Goal: Navigation & Orientation: Find specific page/section

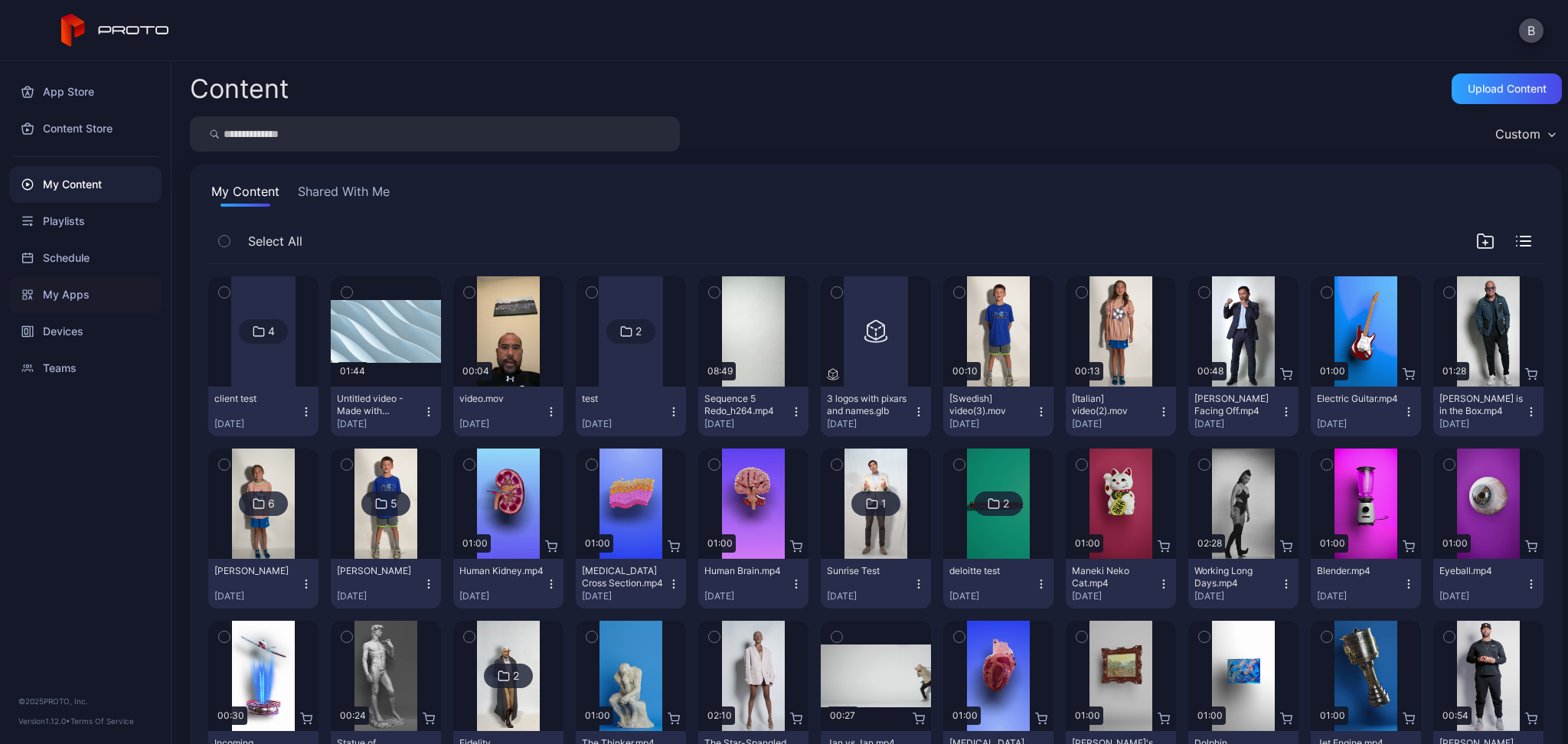
click at [66, 310] on div "My Apps" at bounding box center [85, 295] width 152 height 36
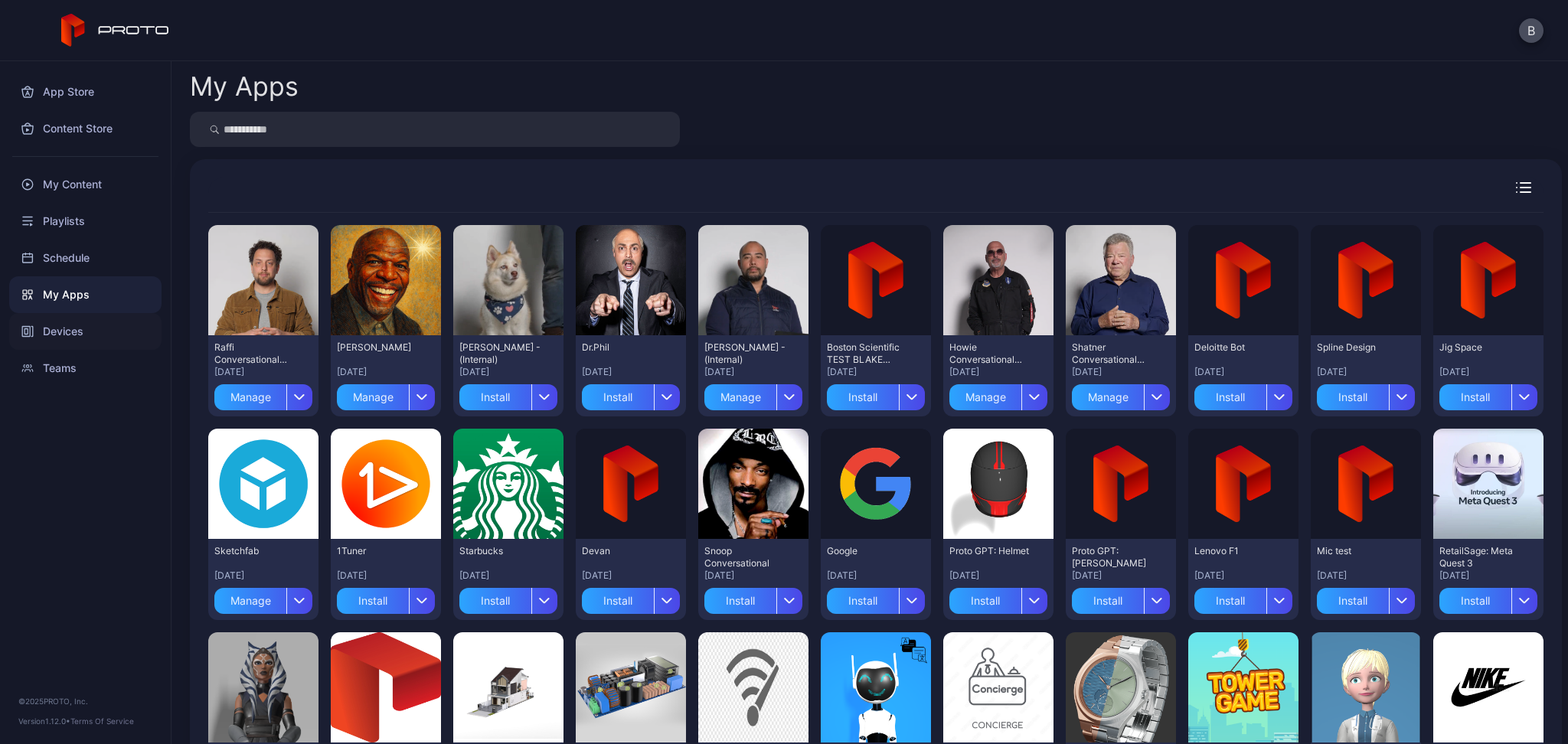
click at [67, 340] on div "Devices" at bounding box center [85, 331] width 152 height 36
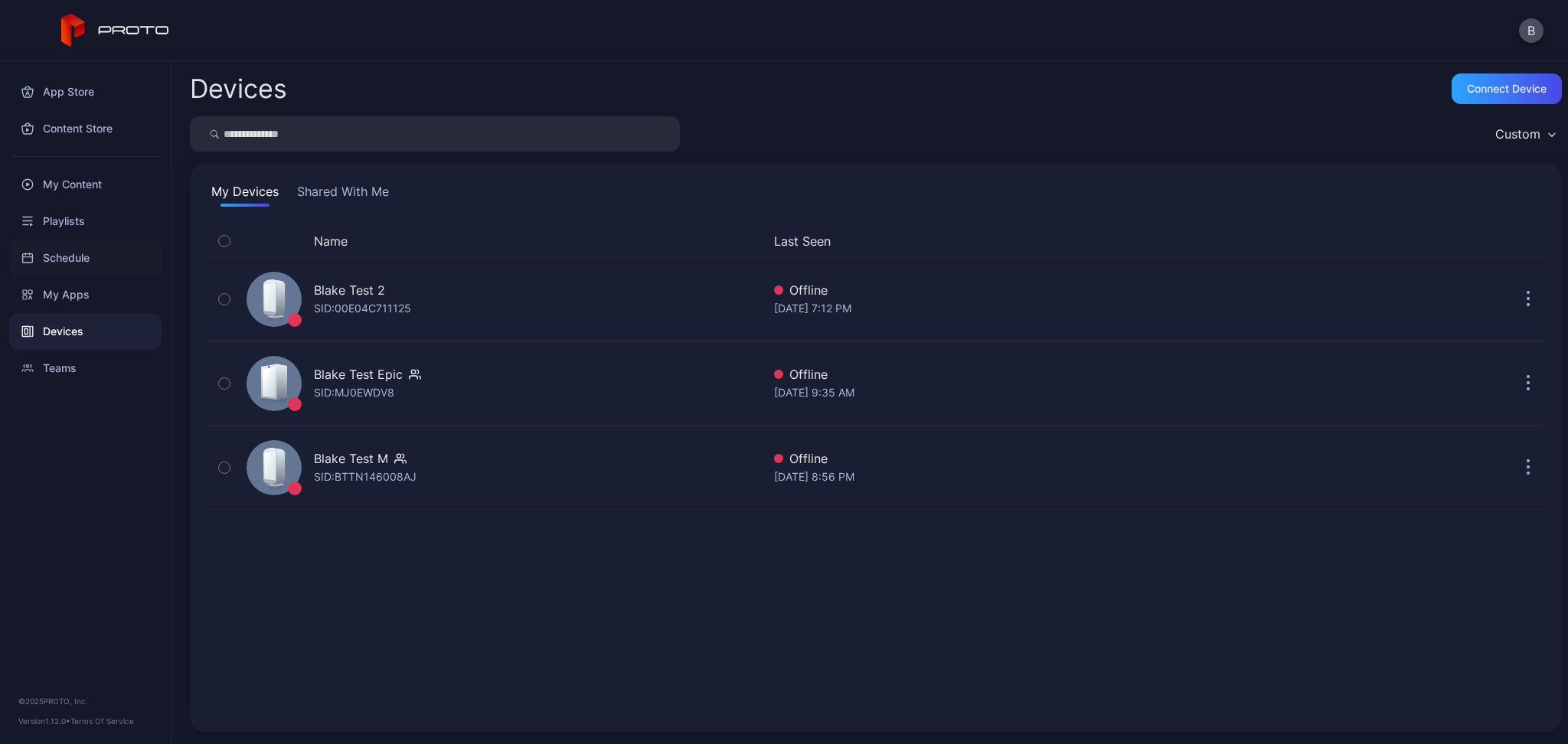
click at [76, 266] on div "Schedule" at bounding box center [85, 257] width 152 height 36
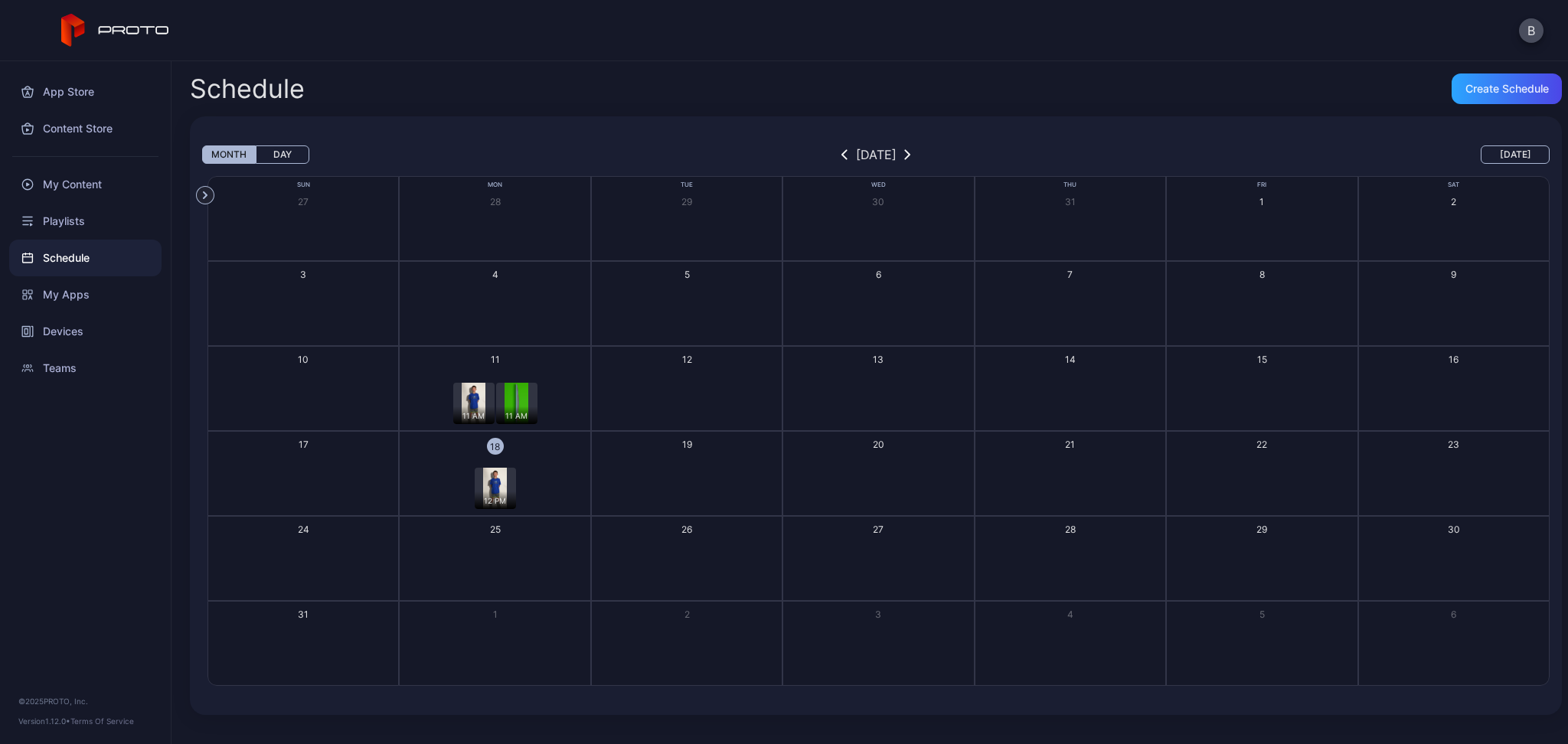
click at [72, 224] on div "Playlists" at bounding box center [85, 221] width 152 height 36
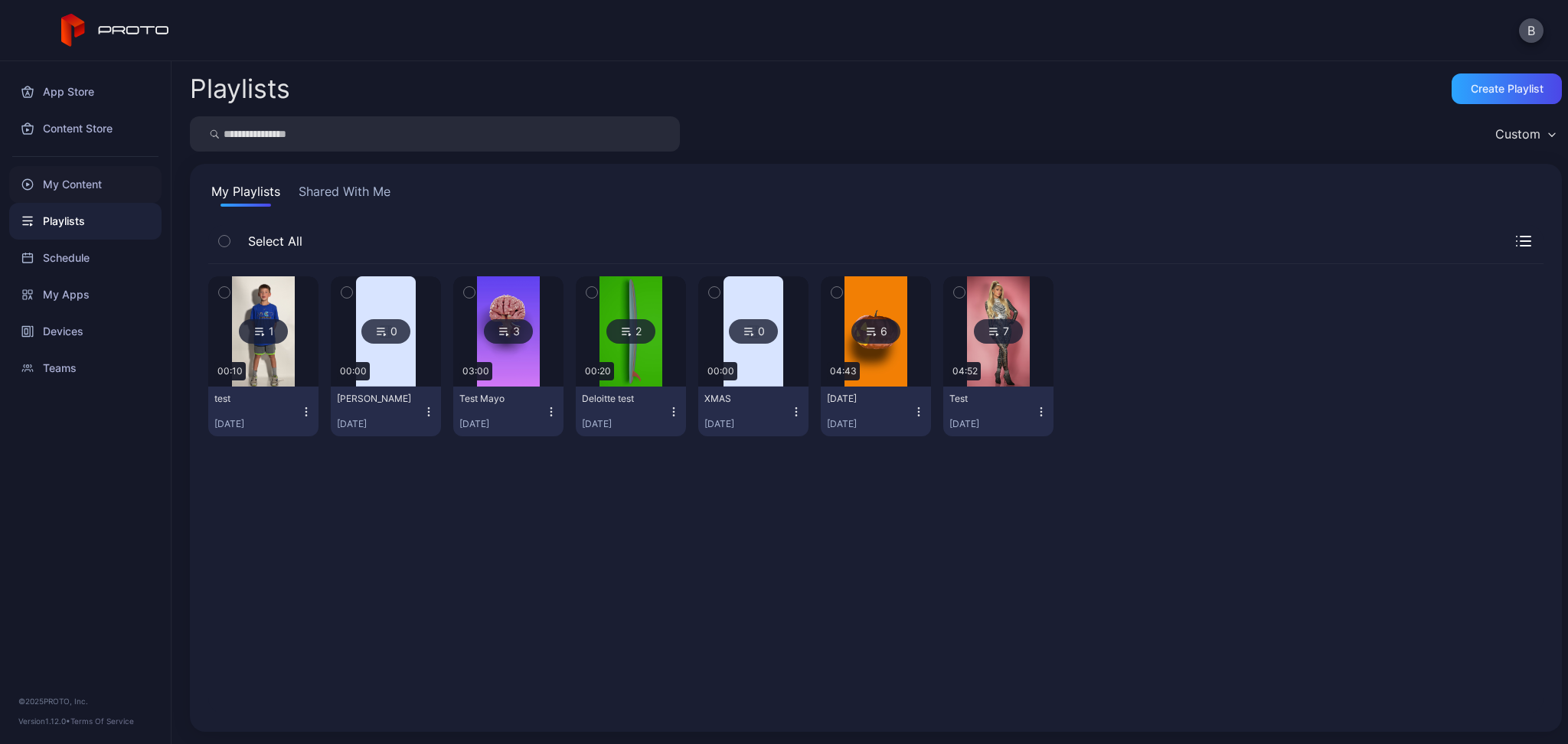
click at [76, 188] on div "My Content" at bounding box center [85, 185] width 152 height 36
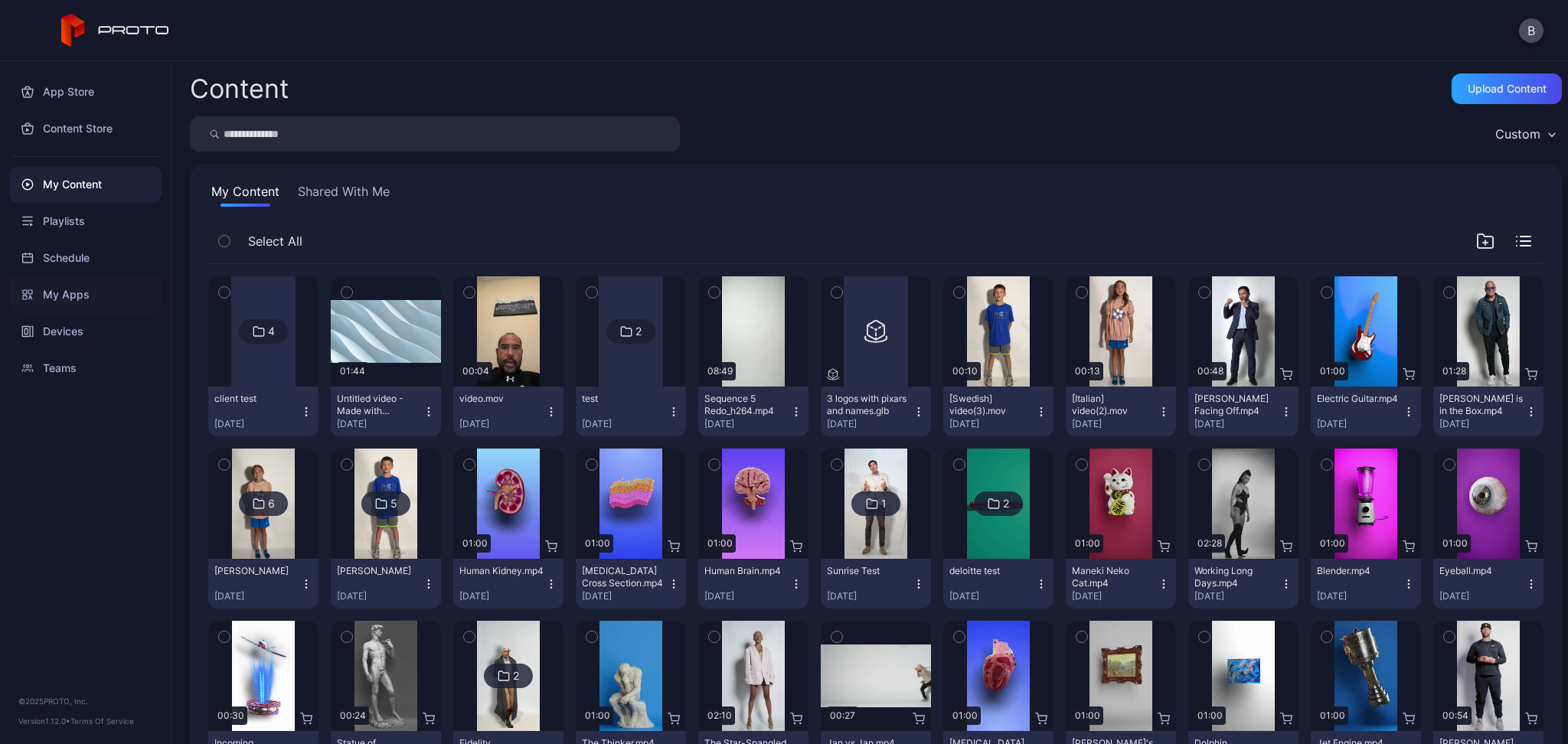
click at [77, 301] on div "My Apps" at bounding box center [85, 295] width 152 height 36
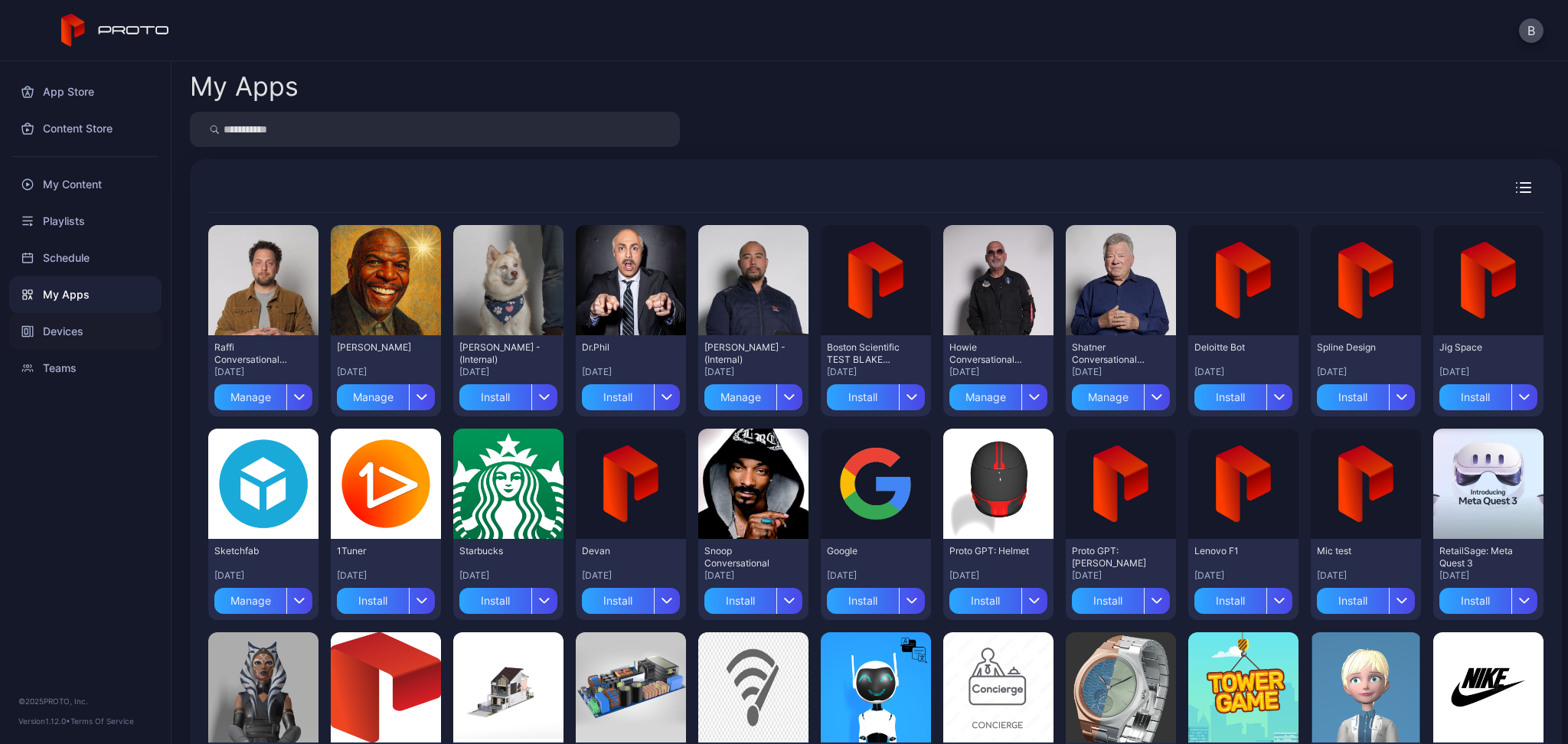
click at [56, 344] on div "Devices" at bounding box center [85, 331] width 152 height 36
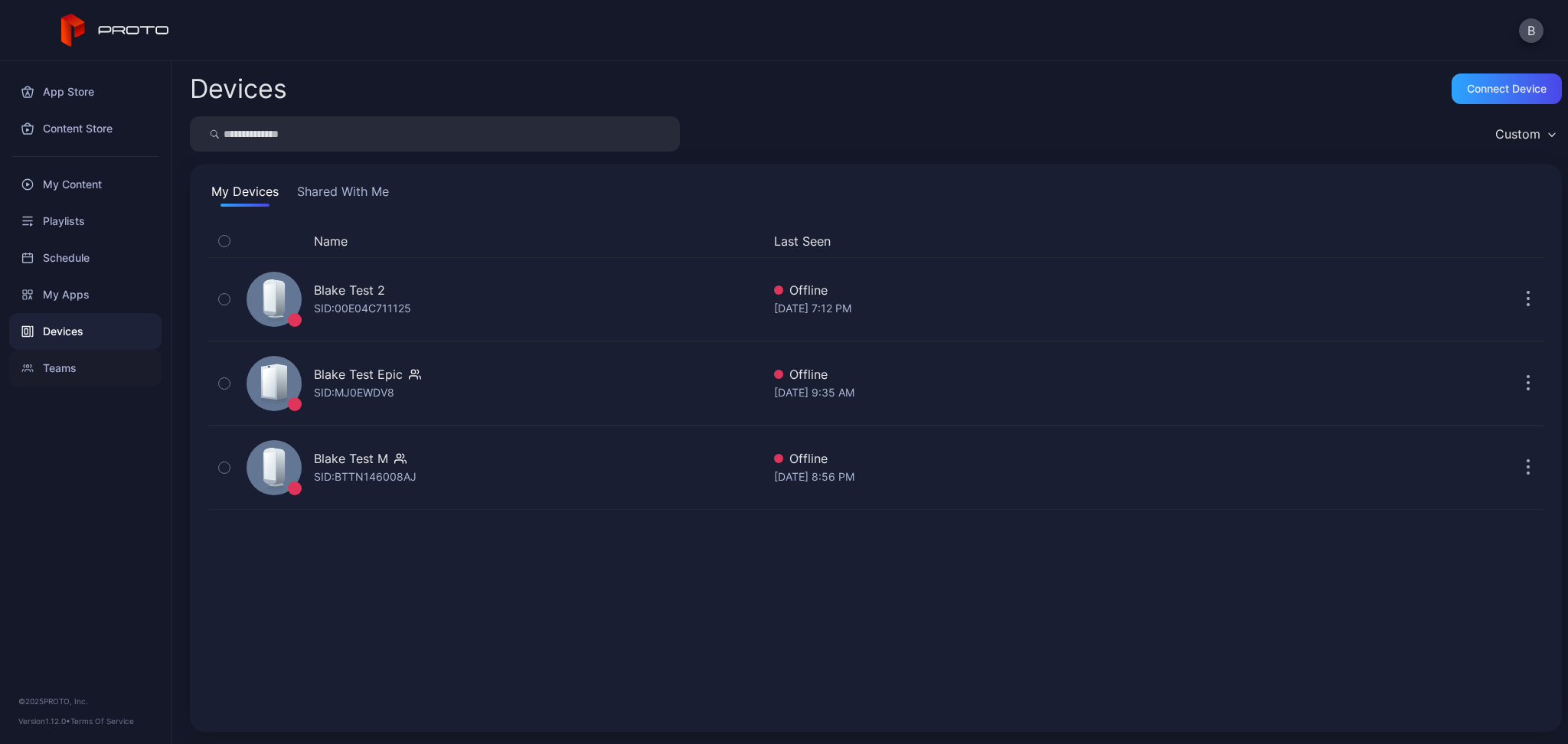
click at [62, 374] on div "Teams" at bounding box center [85, 367] width 152 height 36
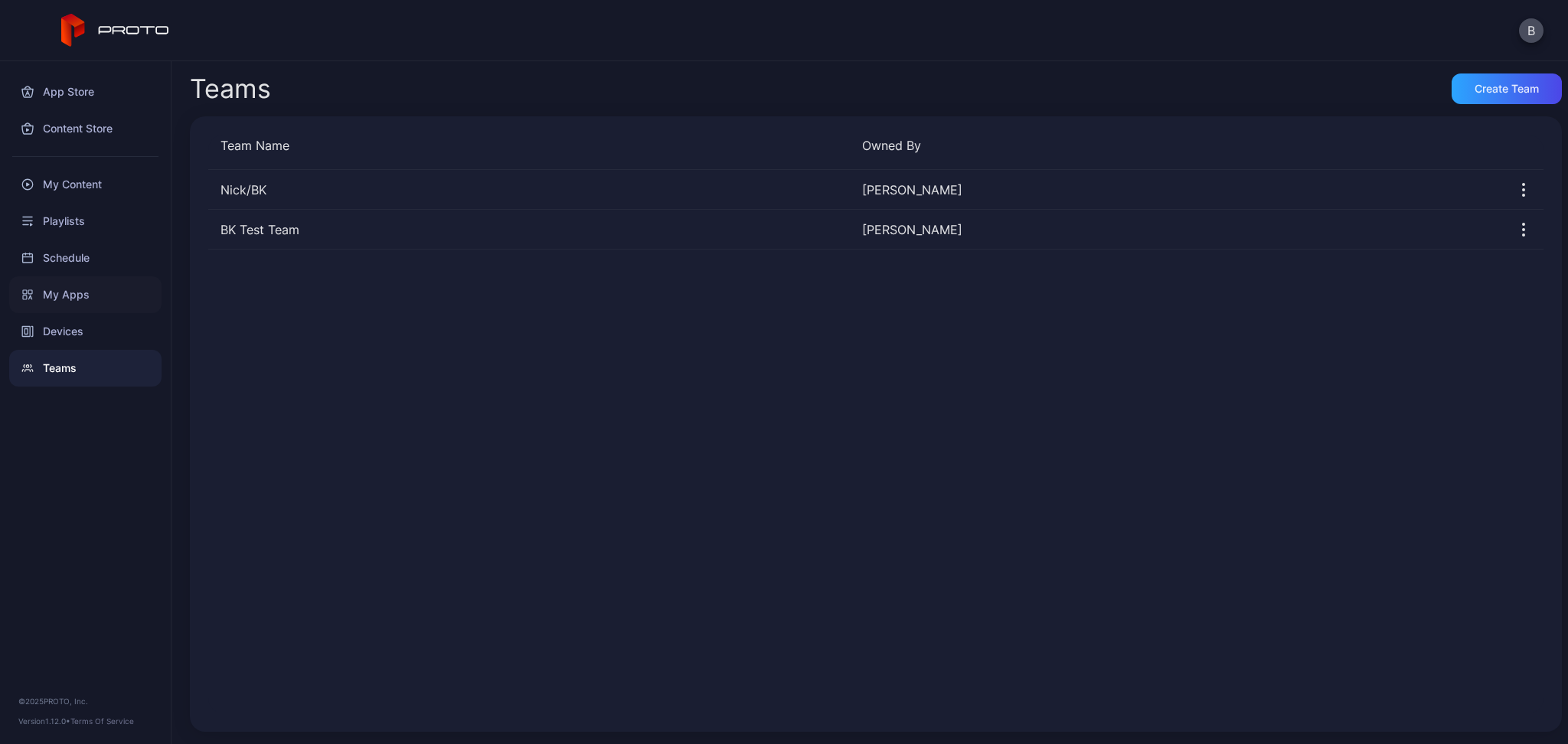
click at [76, 287] on div "My Apps" at bounding box center [85, 295] width 152 height 36
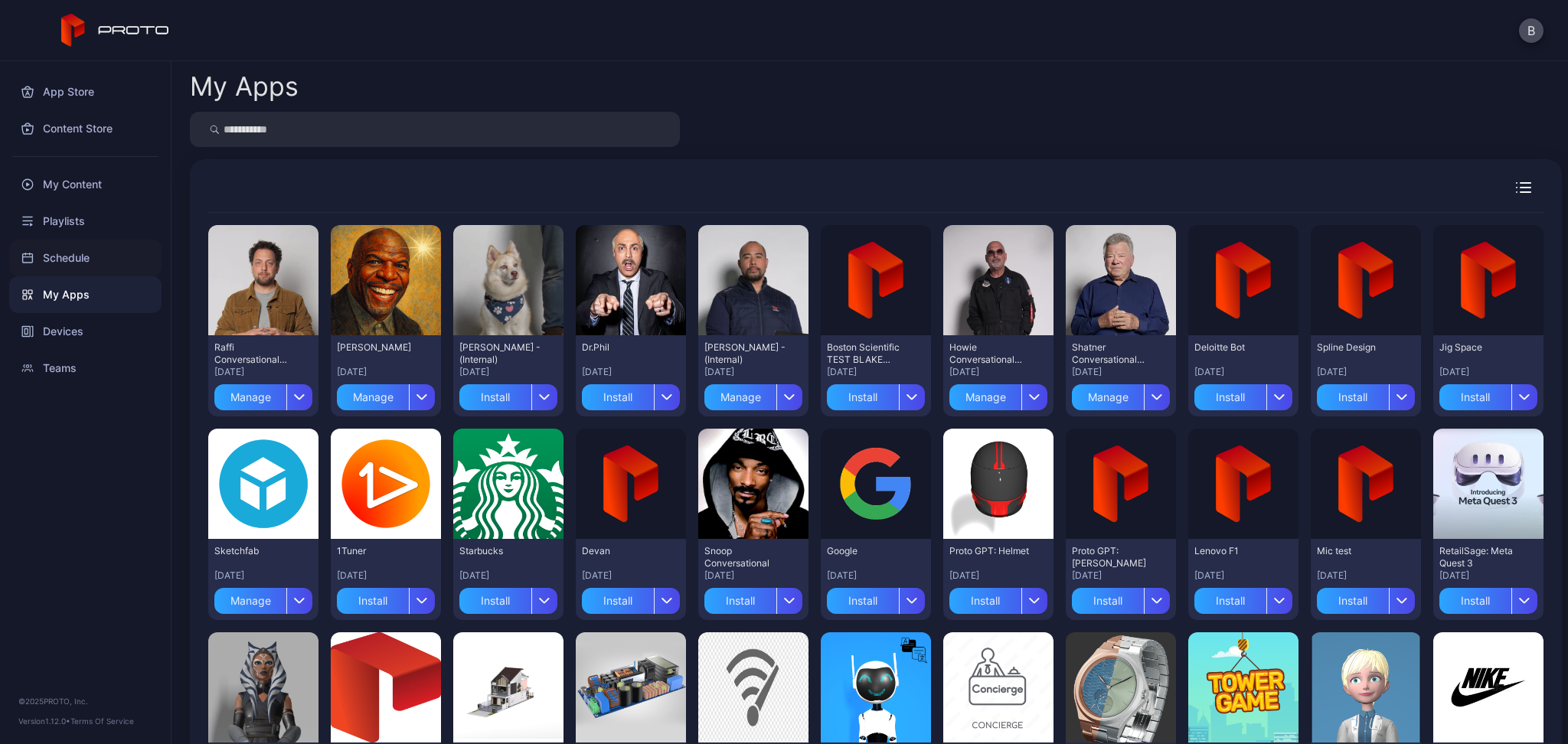
click at [75, 254] on div "Schedule" at bounding box center [85, 257] width 152 height 36
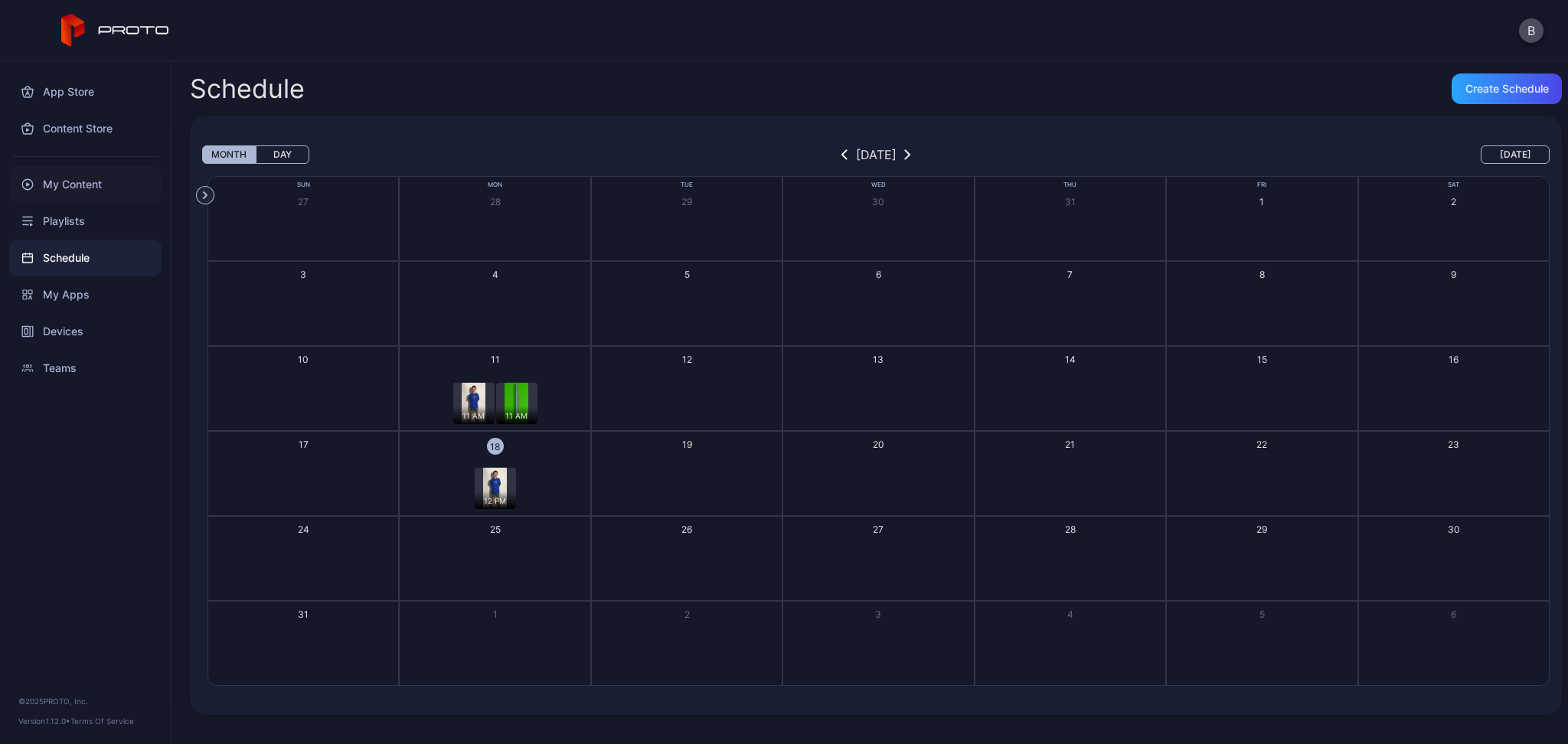
click at [90, 188] on div "My Content" at bounding box center [85, 185] width 152 height 36
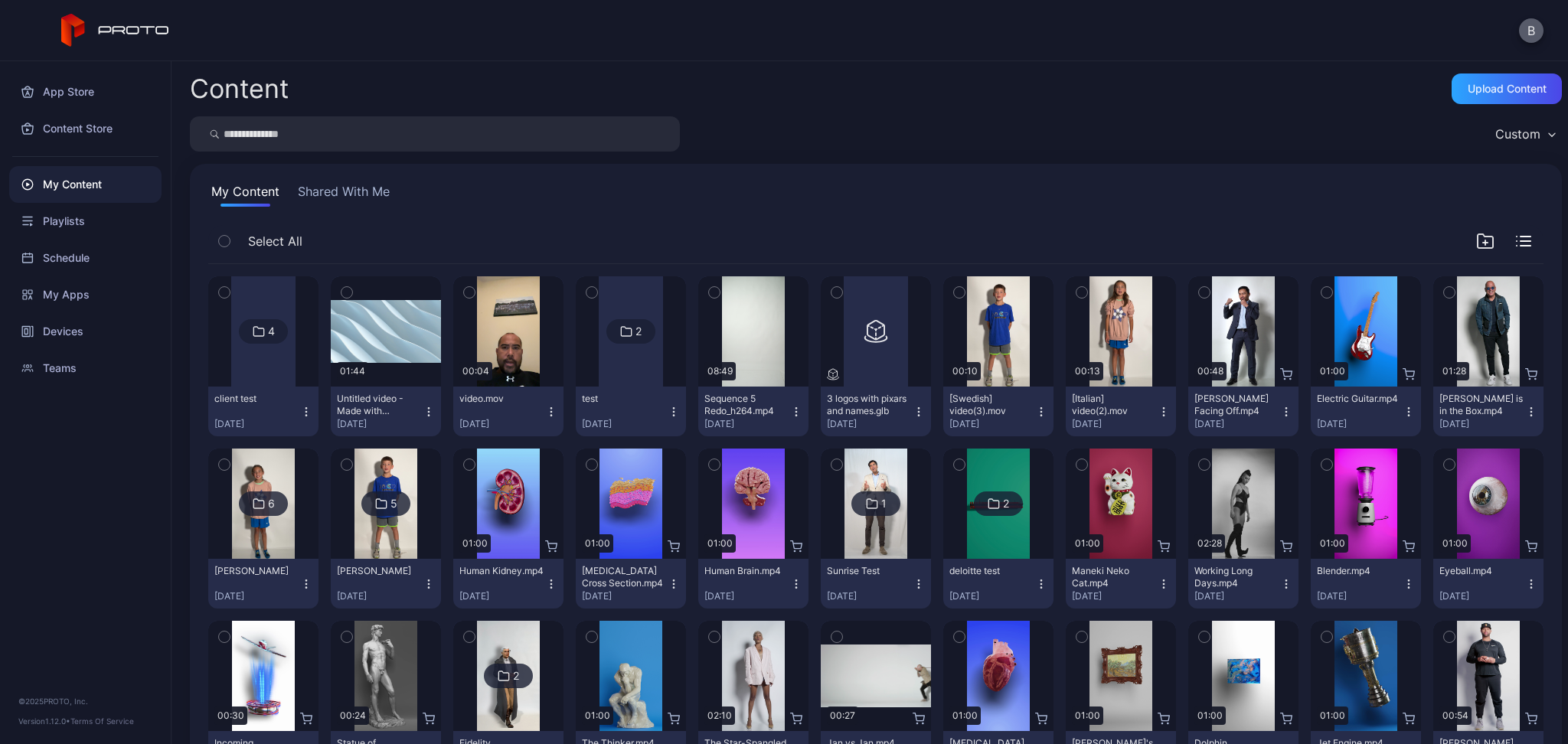
click at [1542, 35] on button "B" at bounding box center [1531, 30] width 25 height 25
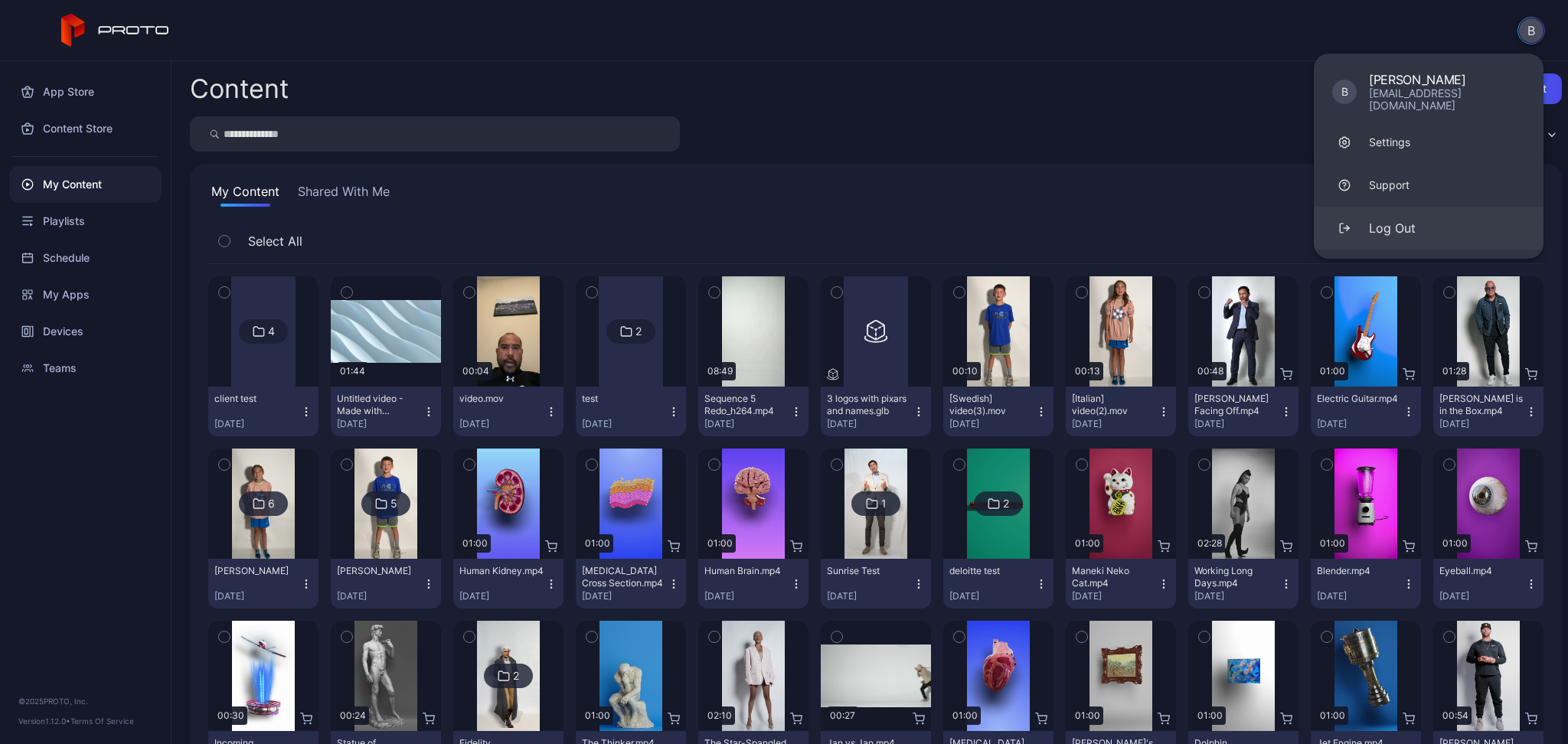
click at [1431, 206] on button "Log Out" at bounding box center [1429, 227] width 229 height 43
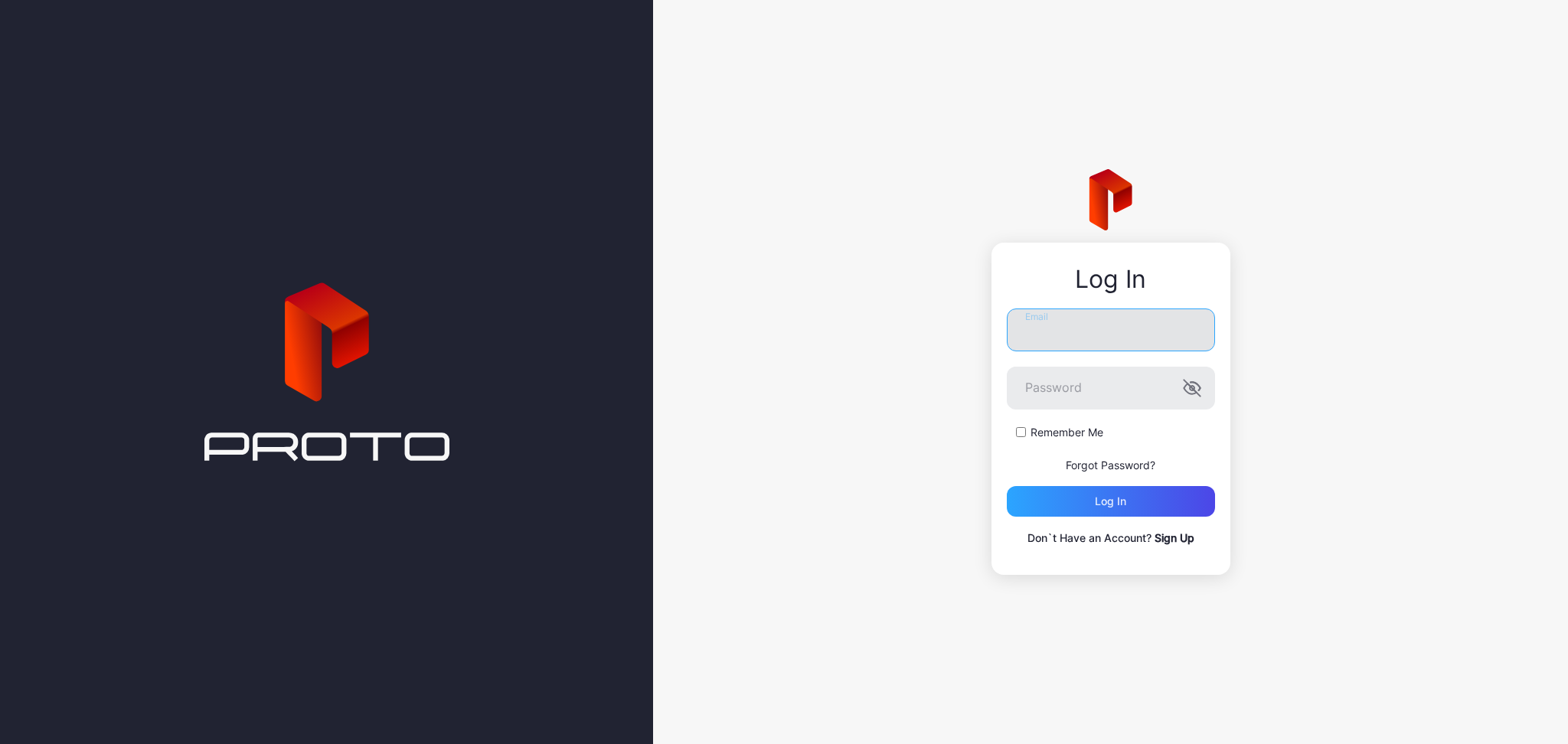
click at [1036, 330] on input "Email" at bounding box center [1110, 329] width 208 height 43
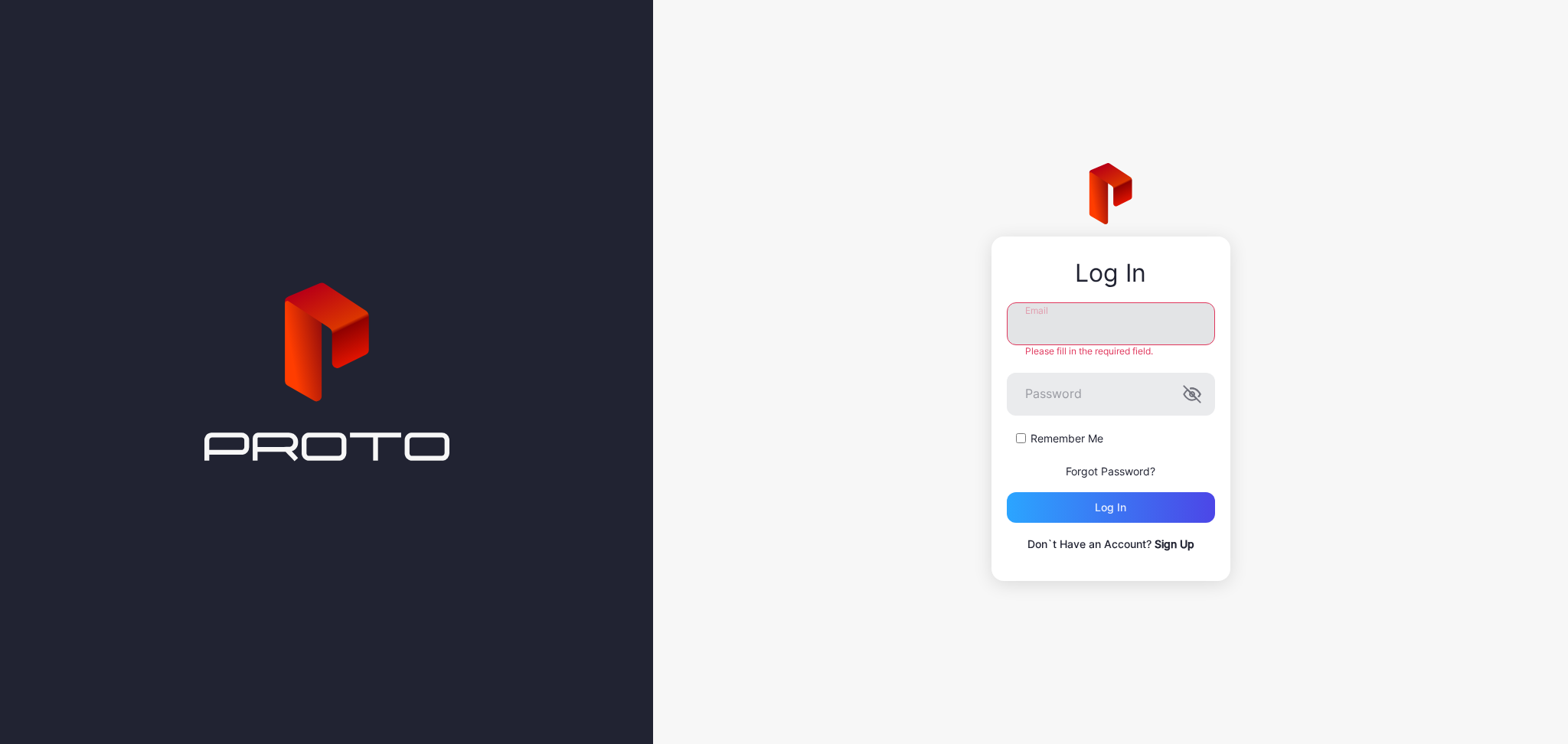
type input "**********"
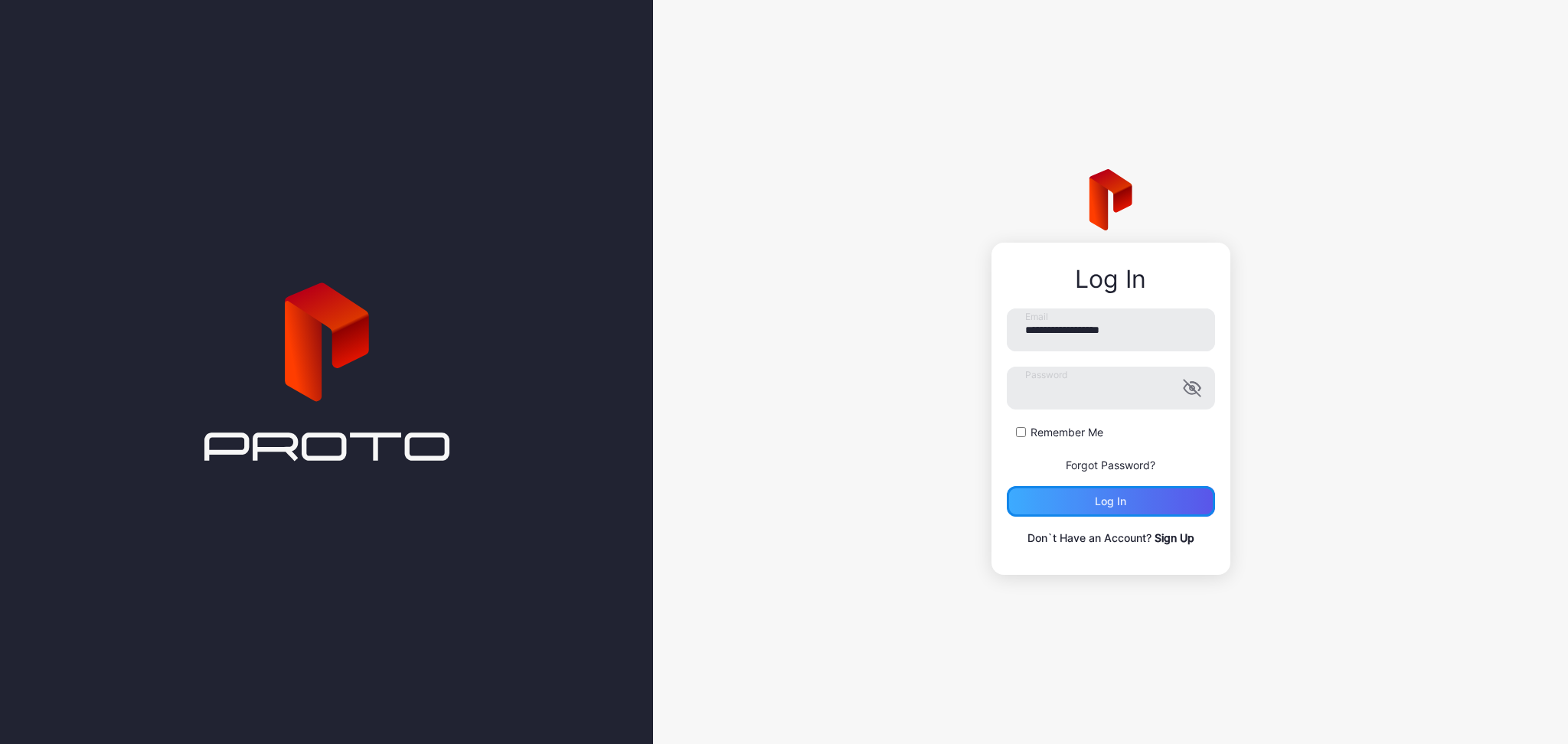
click at [1112, 504] on div "Log in" at bounding box center [1110, 500] width 31 height 12
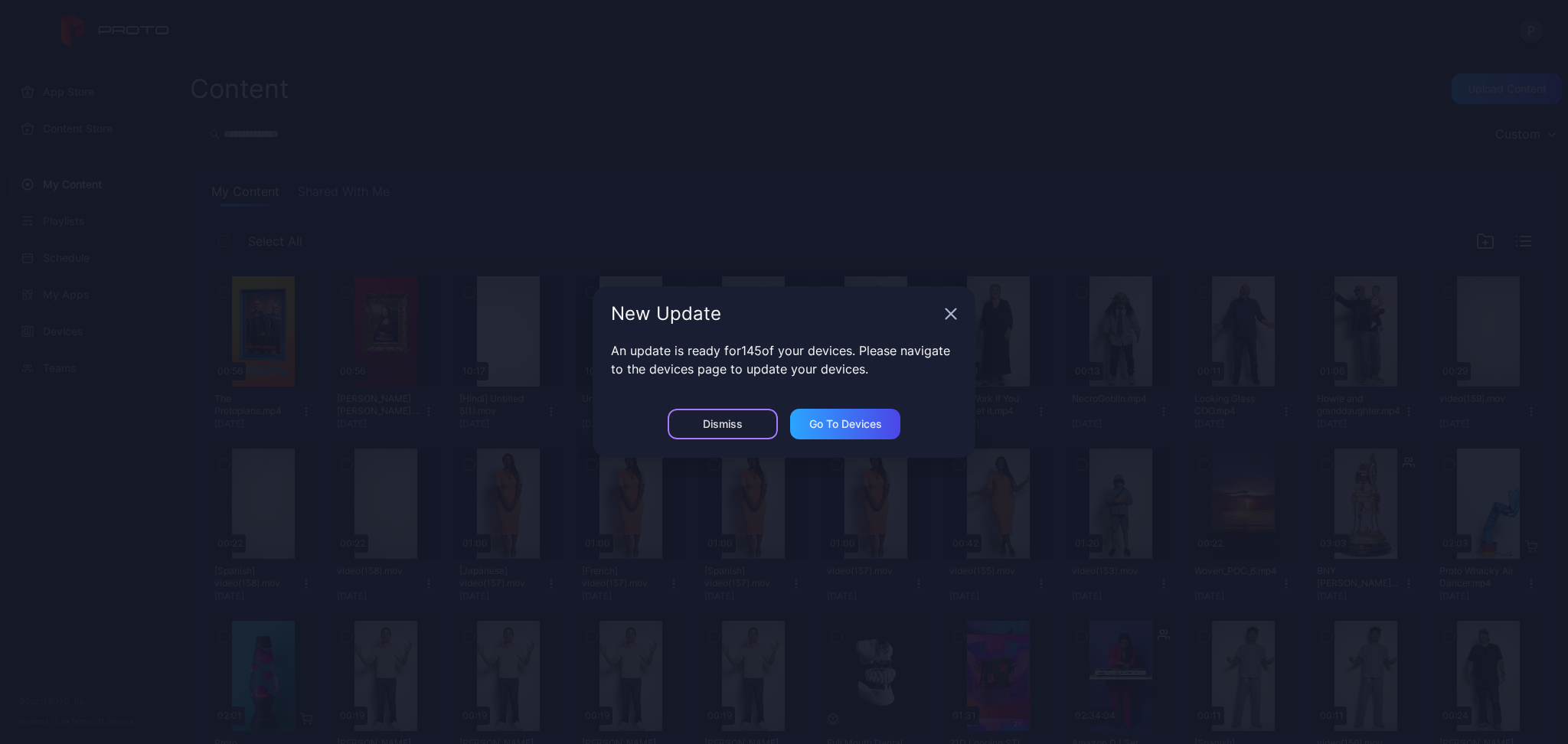
click at [682, 430] on div "Dismiss" at bounding box center [723, 424] width 110 height 31
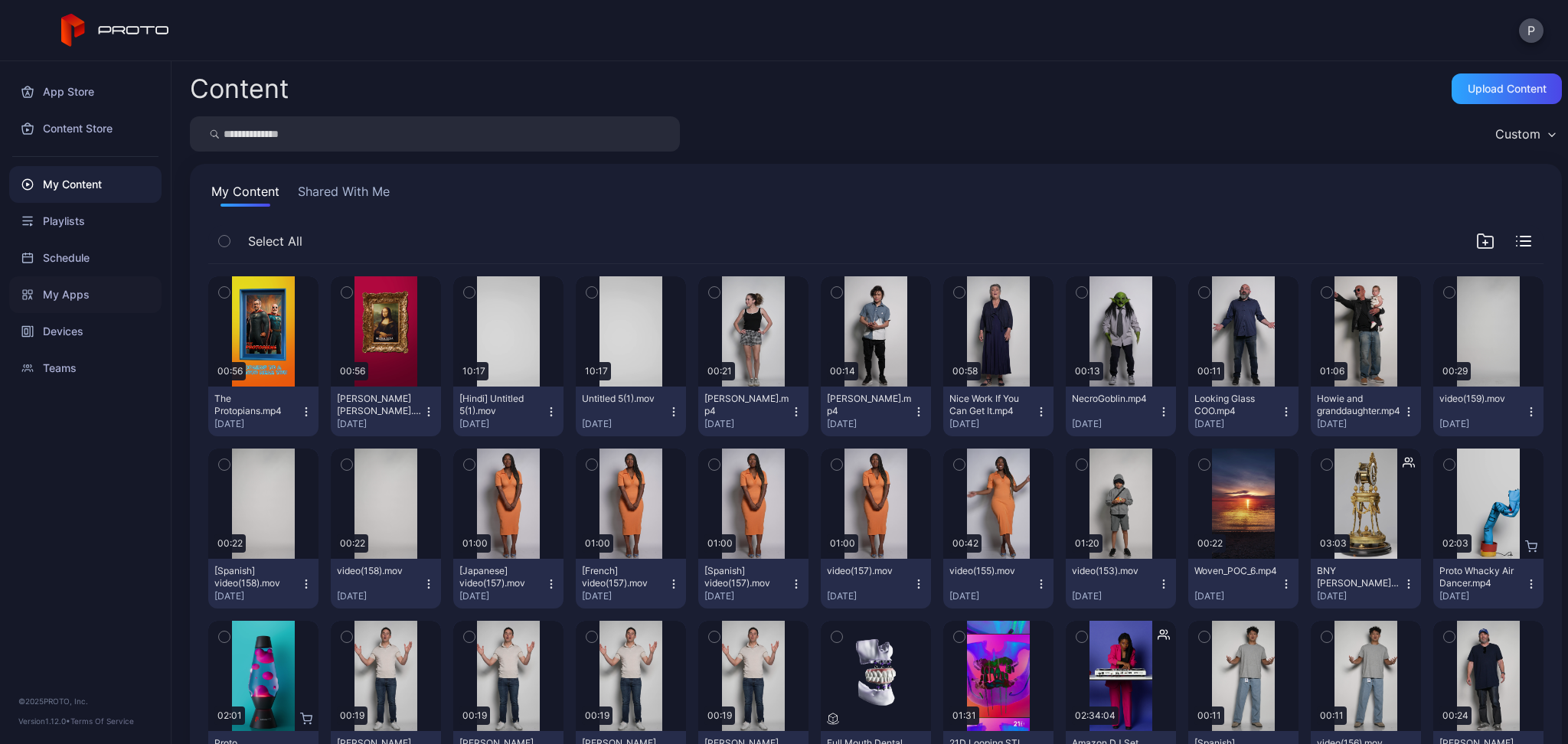
click at [89, 292] on div "My Apps" at bounding box center [85, 295] width 152 height 36
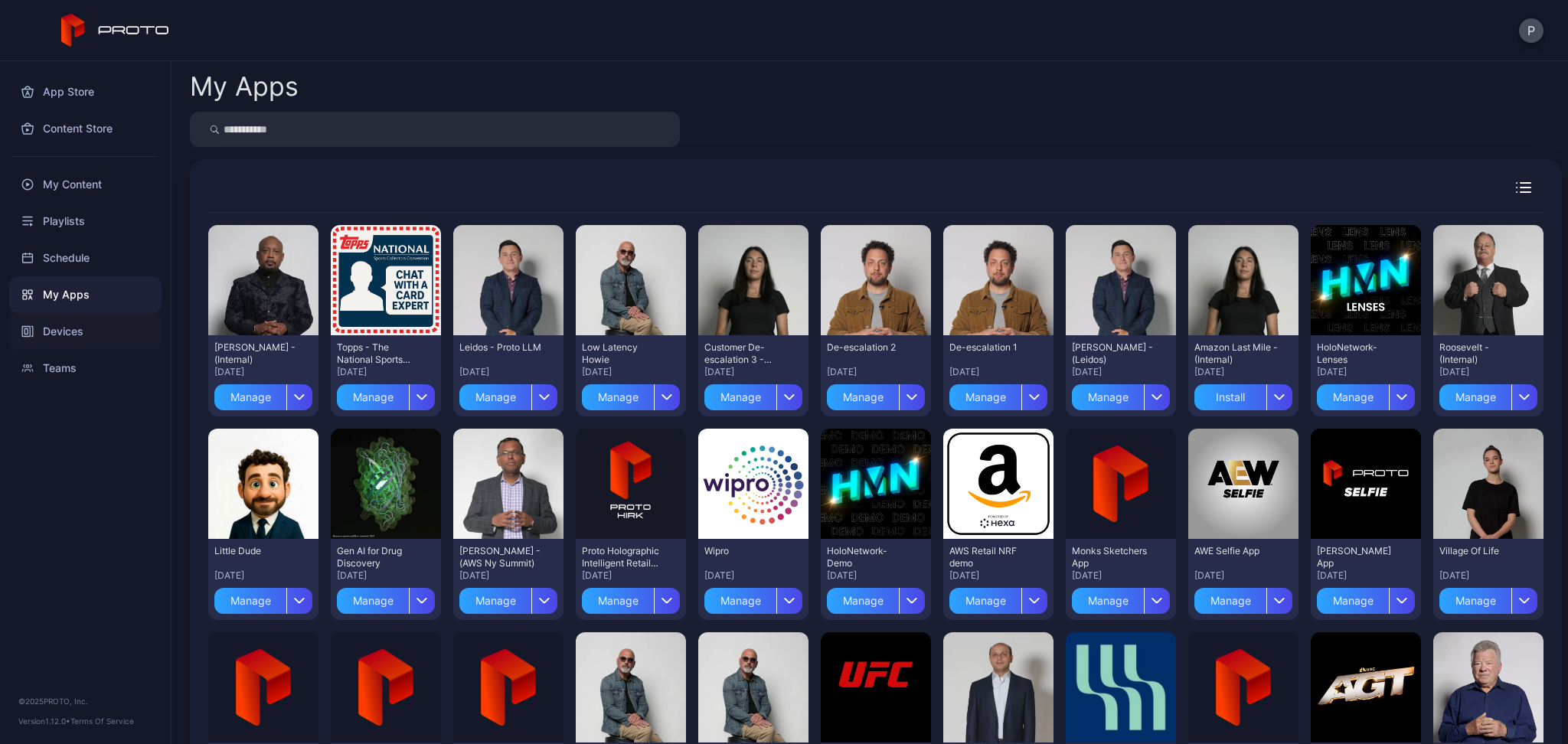
click at [85, 345] on div "Devices" at bounding box center [85, 331] width 152 height 36
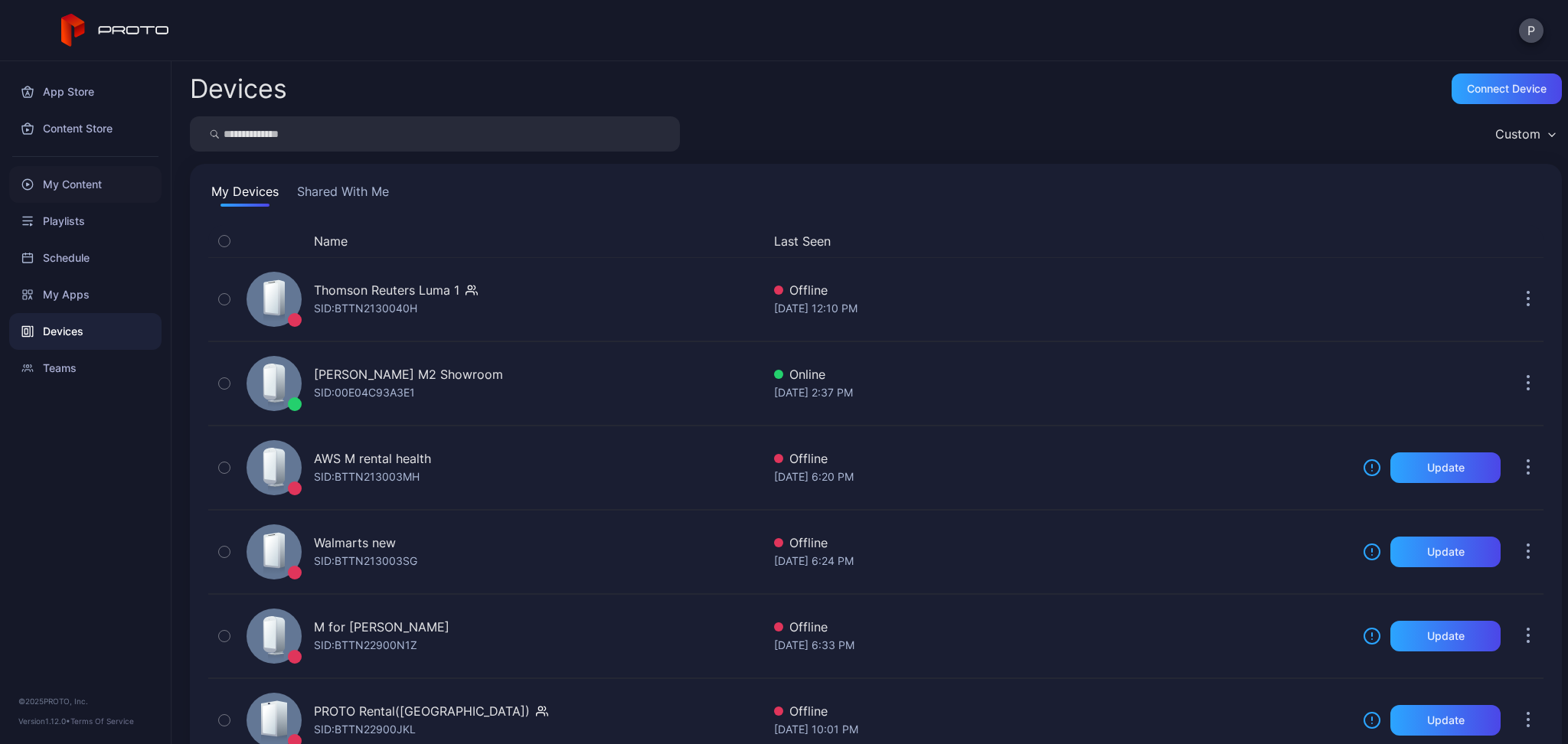
click at [61, 174] on div "My Content" at bounding box center [85, 185] width 152 height 36
